Goal: Task Accomplishment & Management: Manage account settings

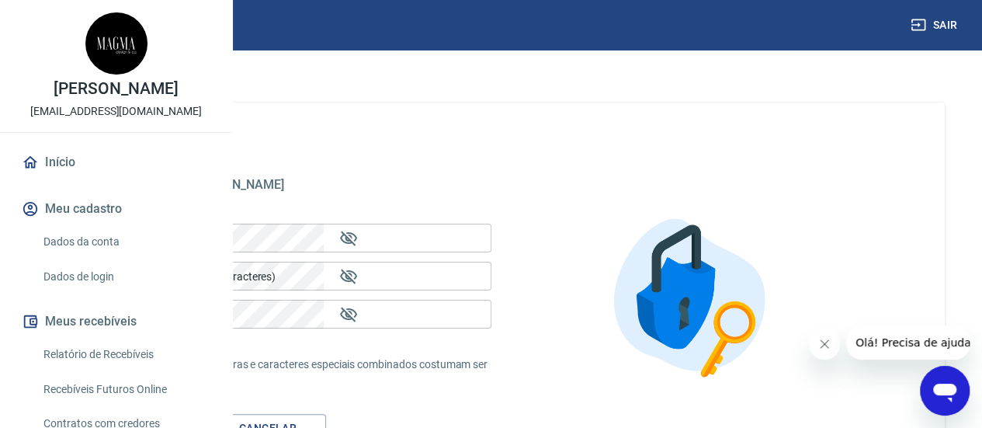
scroll to position [149, 0]
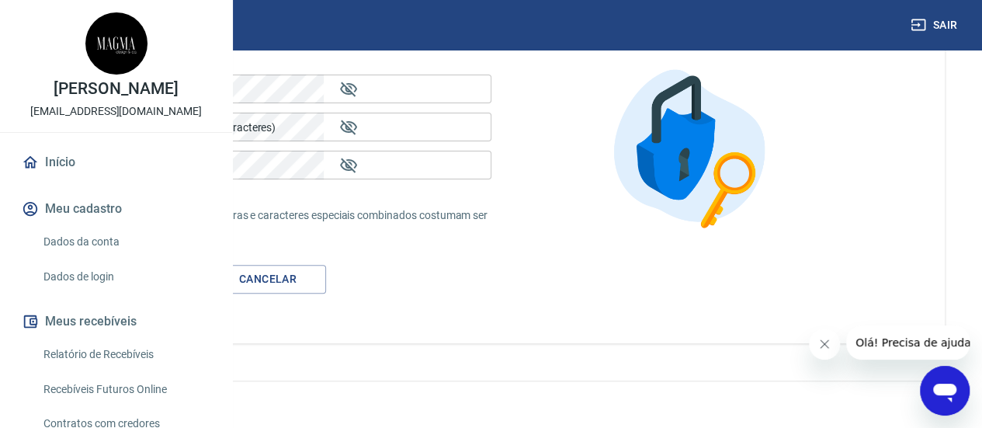
click at [77, 293] on link "Dados de login" at bounding box center [125, 277] width 176 height 32
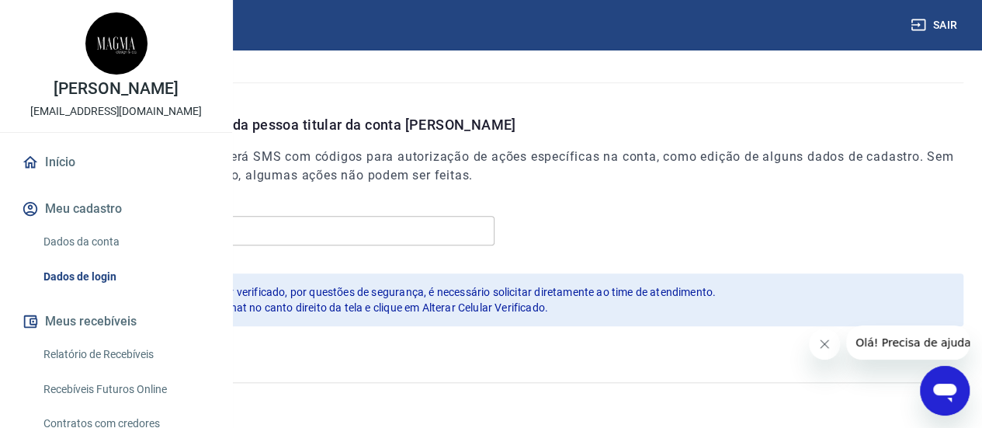
scroll to position [565, 0]
click at [134, 258] on link "Dados da conta" at bounding box center [125, 242] width 176 height 32
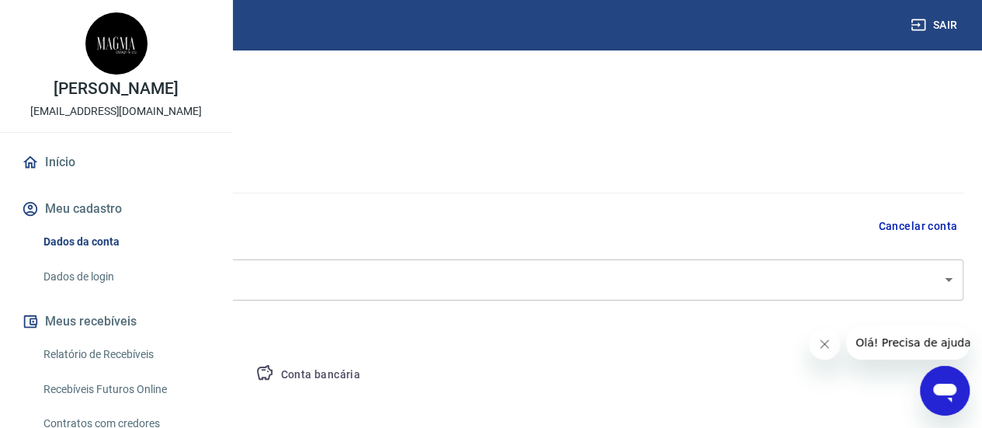
select select "SC"
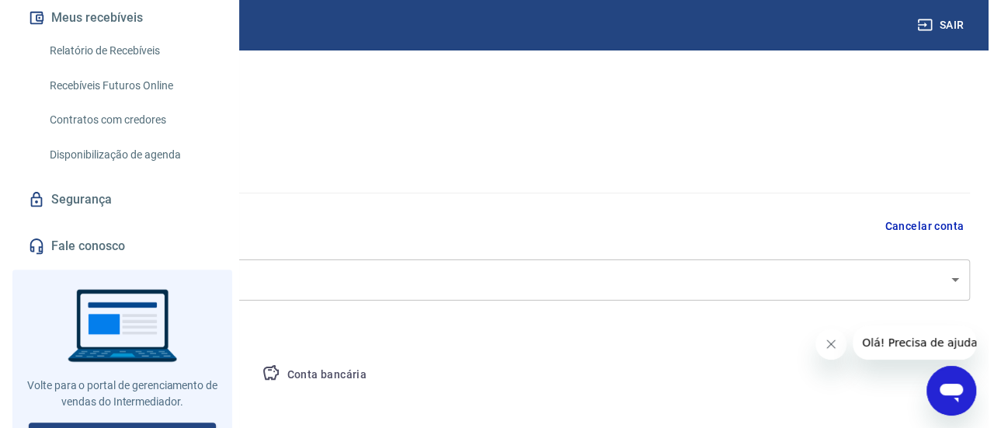
scroll to position [303, 0]
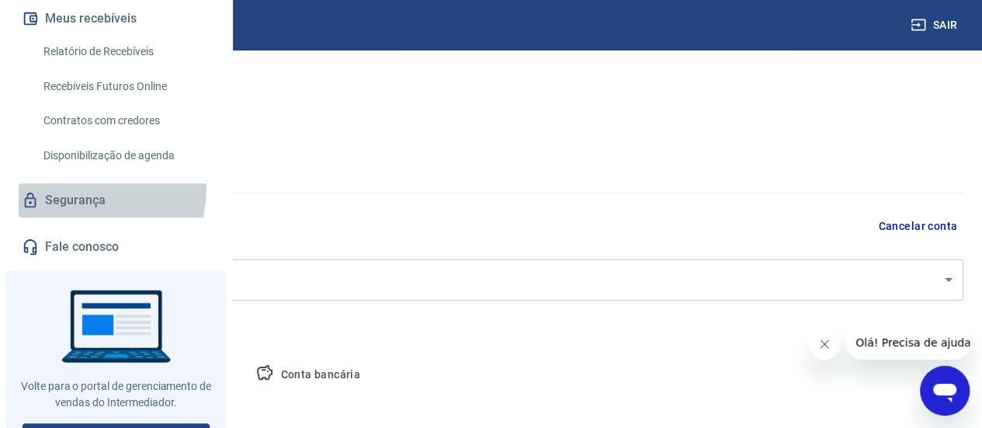
click at [68, 217] on link "Segurança" at bounding box center [116, 200] width 195 height 34
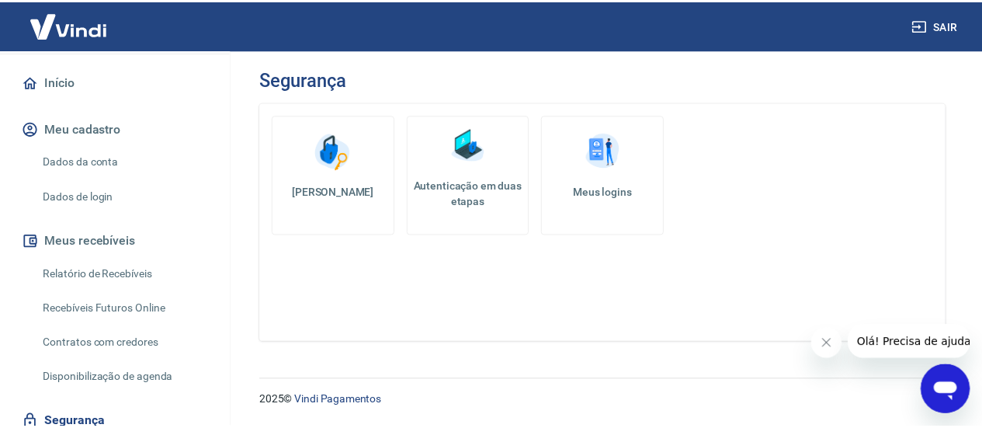
scroll to position [118, 0]
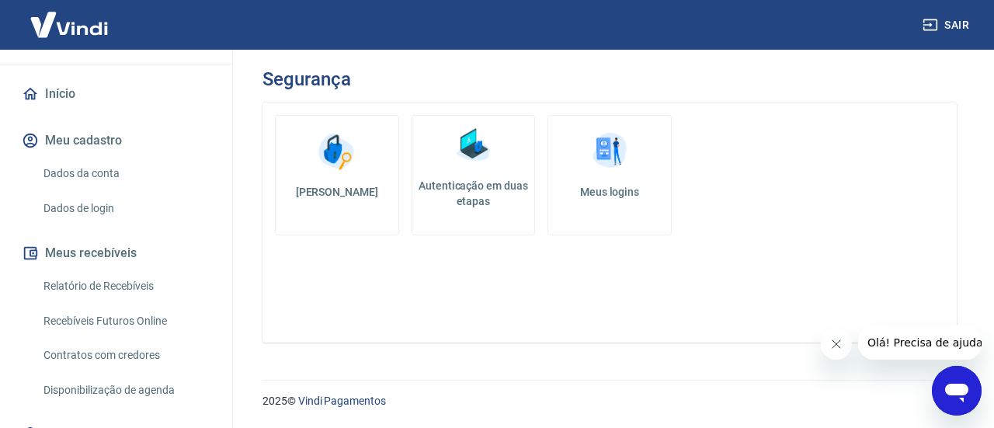
click at [75, 165] on link "Dados da conta" at bounding box center [125, 174] width 176 height 32
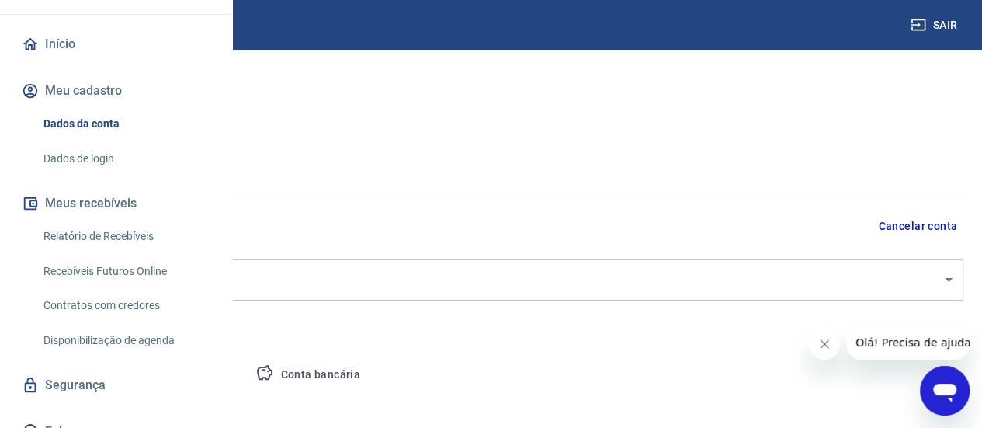
select select "SC"
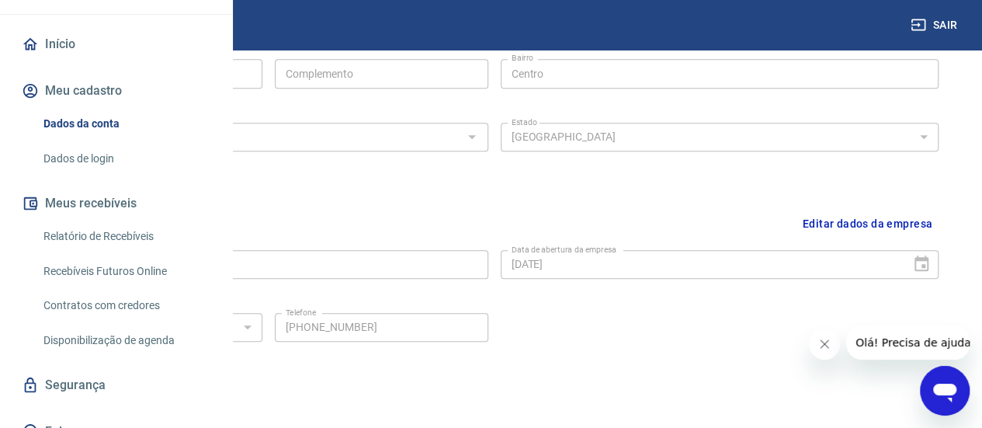
scroll to position [691, 0]
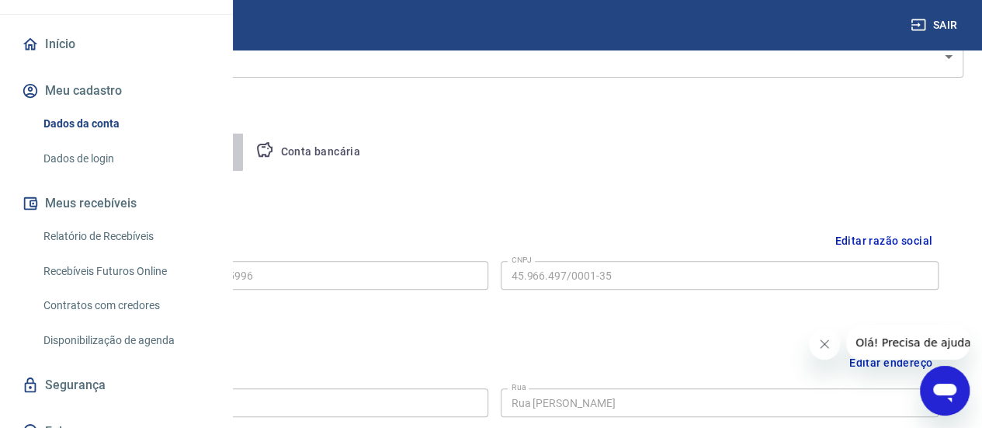
click at [244, 151] on button "Pessoa titular" at bounding box center [181, 152] width 123 height 37
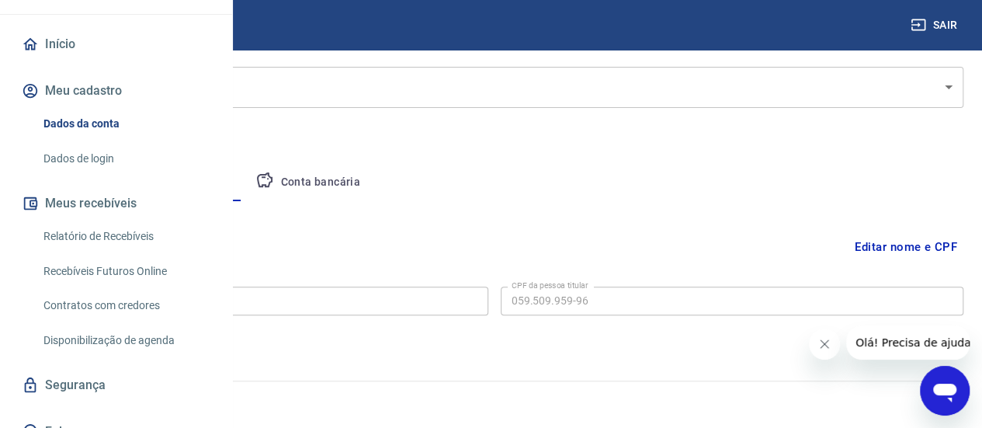
click at [84, 175] on link "Dados de login" at bounding box center [125, 159] width 176 height 32
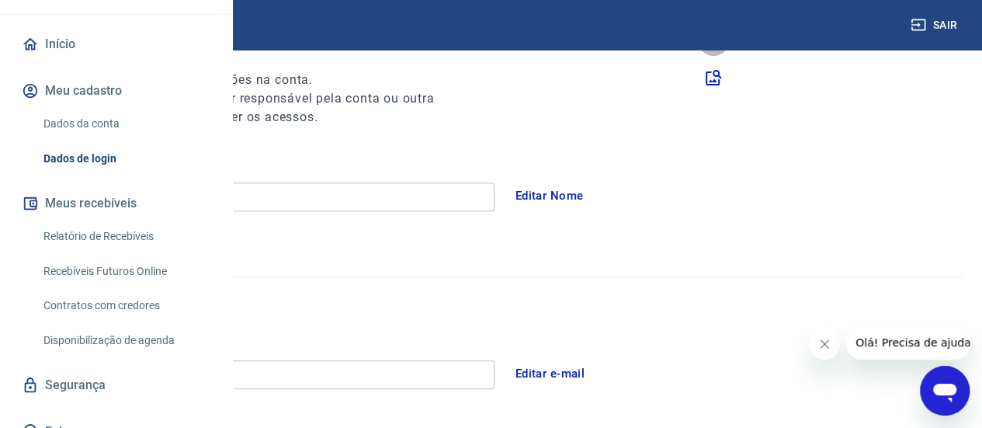
scroll to position [565, 0]
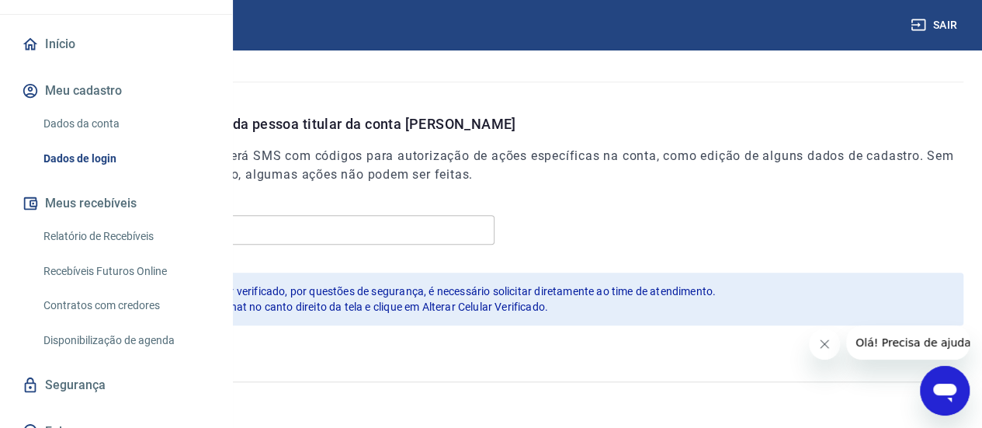
click at [827, 343] on icon "Fechar mensagem da empresa" at bounding box center [824, 344] width 12 height 12
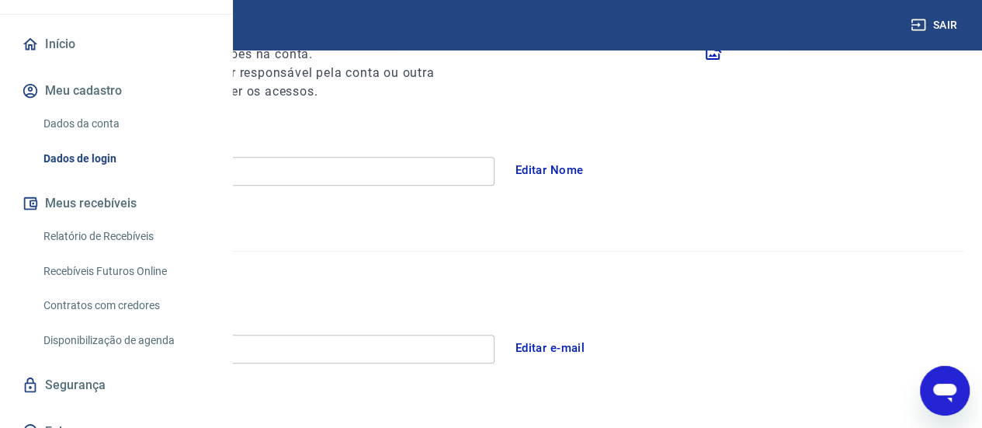
scroll to position [217, 0]
click at [594, 349] on button "Editar e-mail" at bounding box center [550, 348] width 87 height 33
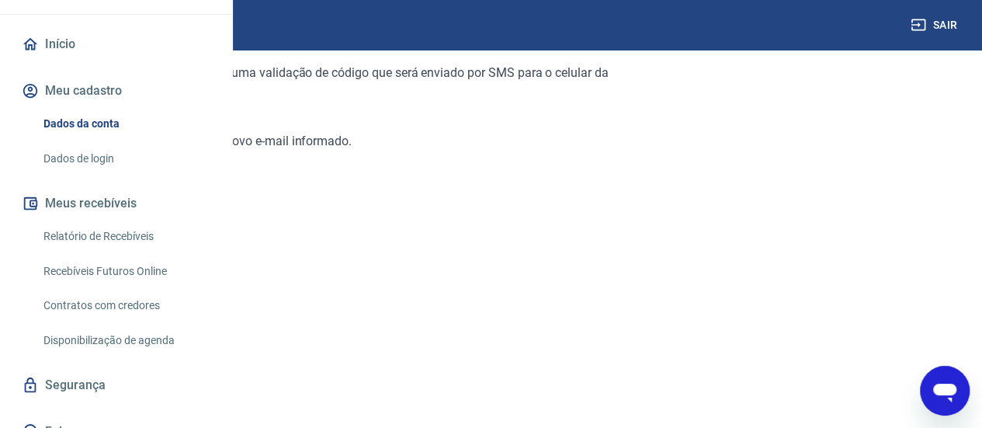
scroll to position [165, 0]
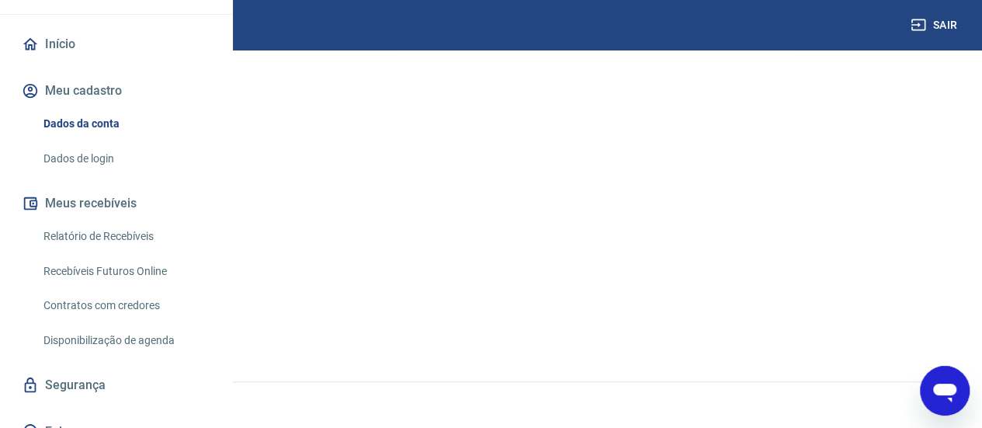
click at [105, 328] on link "Continuar" at bounding box center [62, 327] width 86 height 32
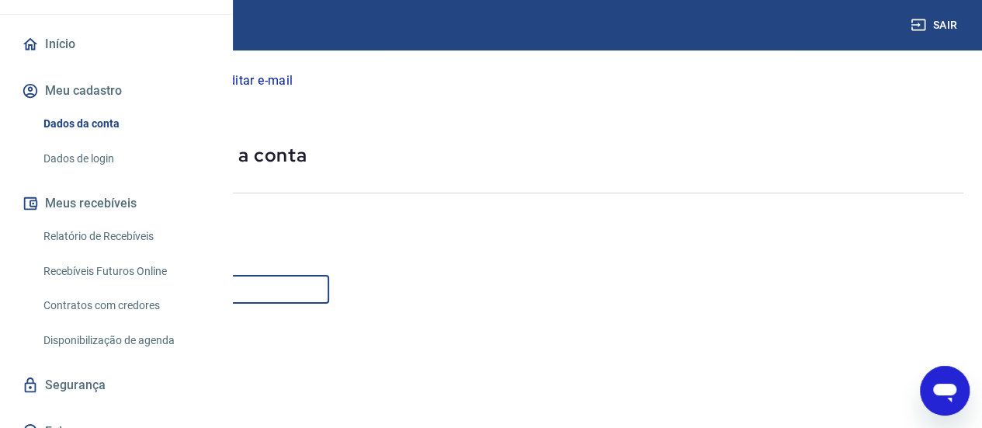
click at [329, 291] on input "E-mail" at bounding box center [174, 289] width 311 height 29
type input "[EMAIL_ADDRESS][DOMAIN_NAME]"
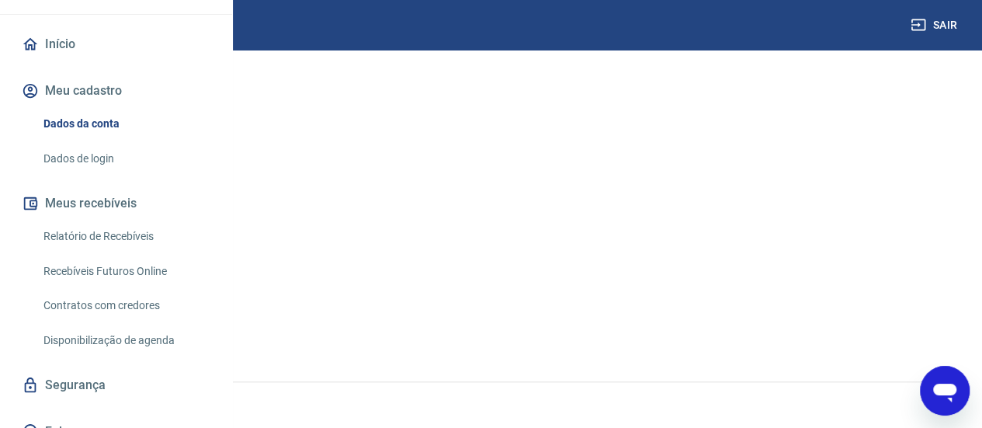
click at [105, 330] on button "Continuar" at bounding box center [62, 327] width 86 height 32
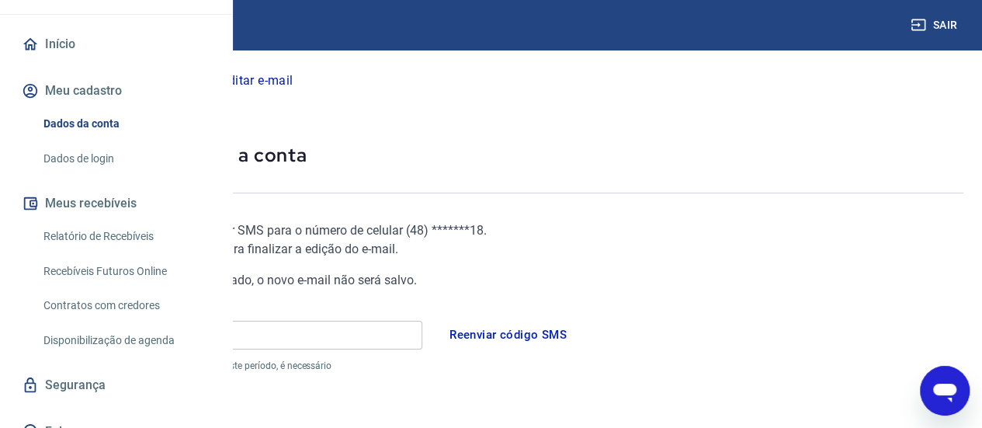
click at [575, 346] on button "Reenviar código SMS" at bounding box center [508, 334] width 134 height 33
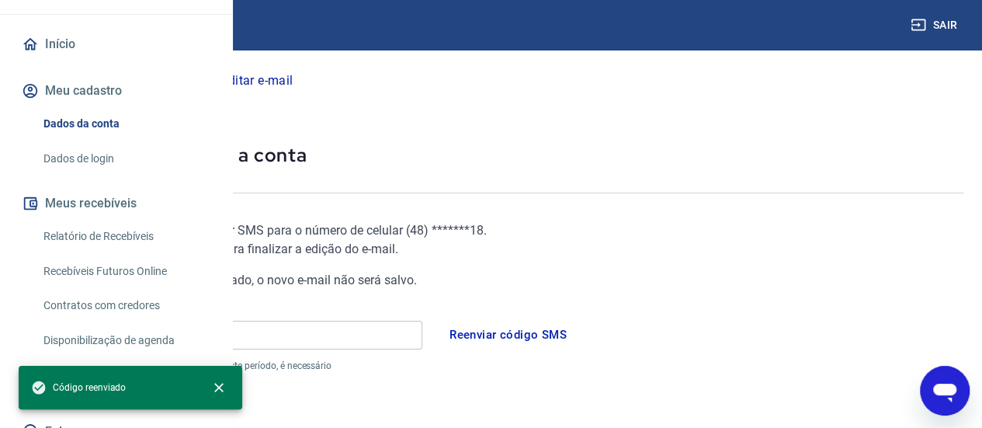
click at [422, 356] on div "Código Código O código recebido é válido por 1 minuto. Após este período, é nec…" at bounding box center [221, 350] width 404 height 72
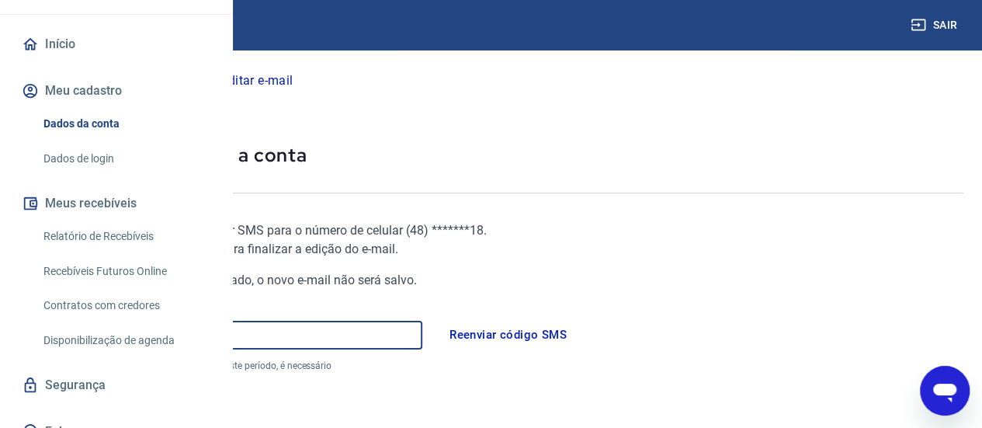
click at [422, 344] on input "Código" at bounding box center [221, 335] width 404 height 29
paste input "823809"
type input "823809"
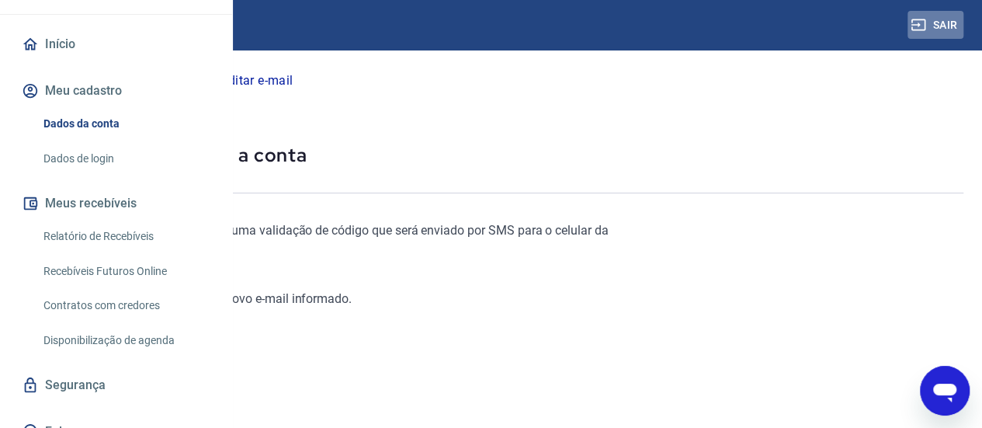
click at [915, 21] on icon "button" at bounding box center [919, 25] width 16 height 16
